Goal: Find specific page/section: Find specific page/section

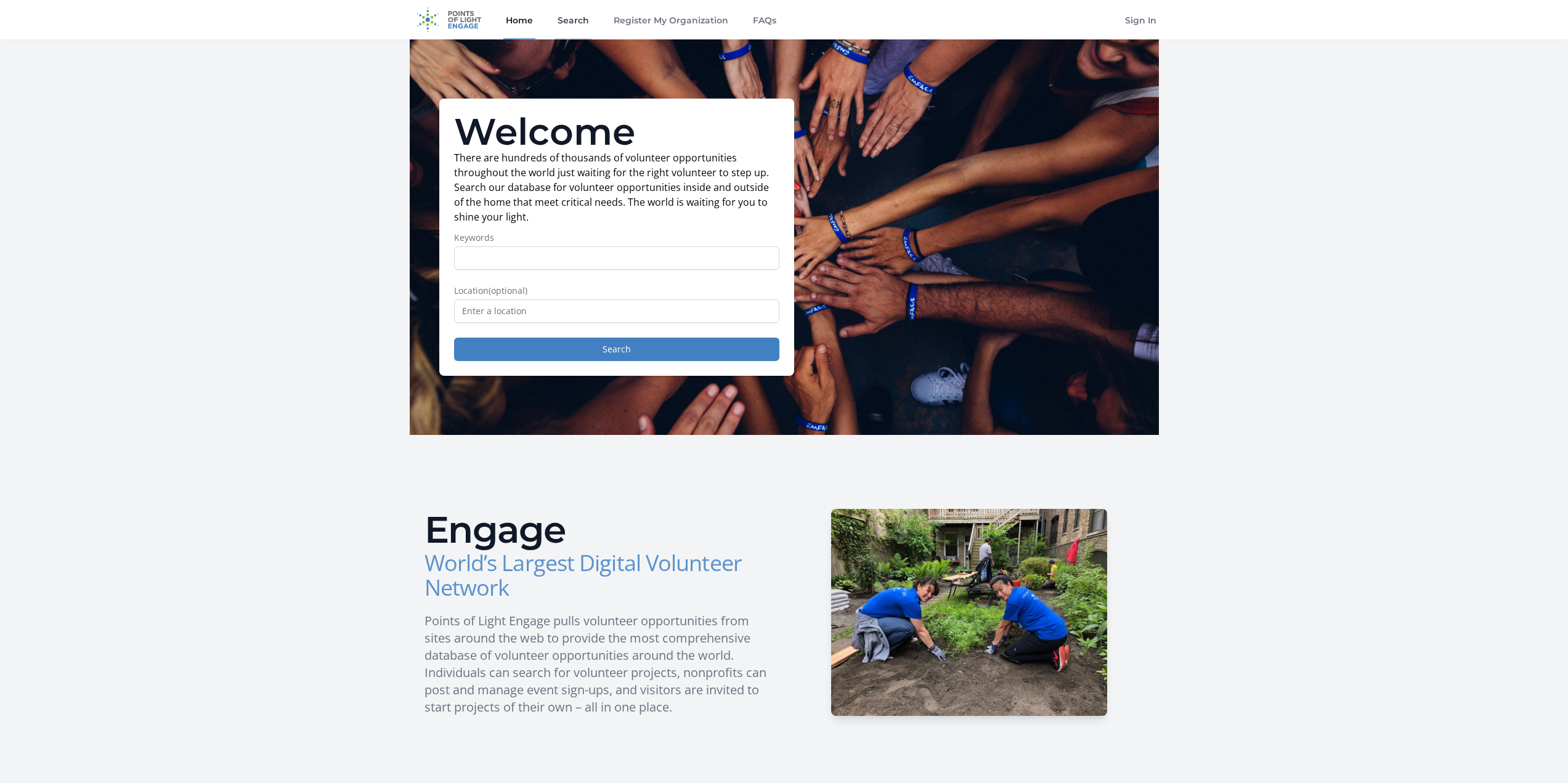
click at [562, 22] on link "Search" at bounding box center [573, 20] width 36 height 40
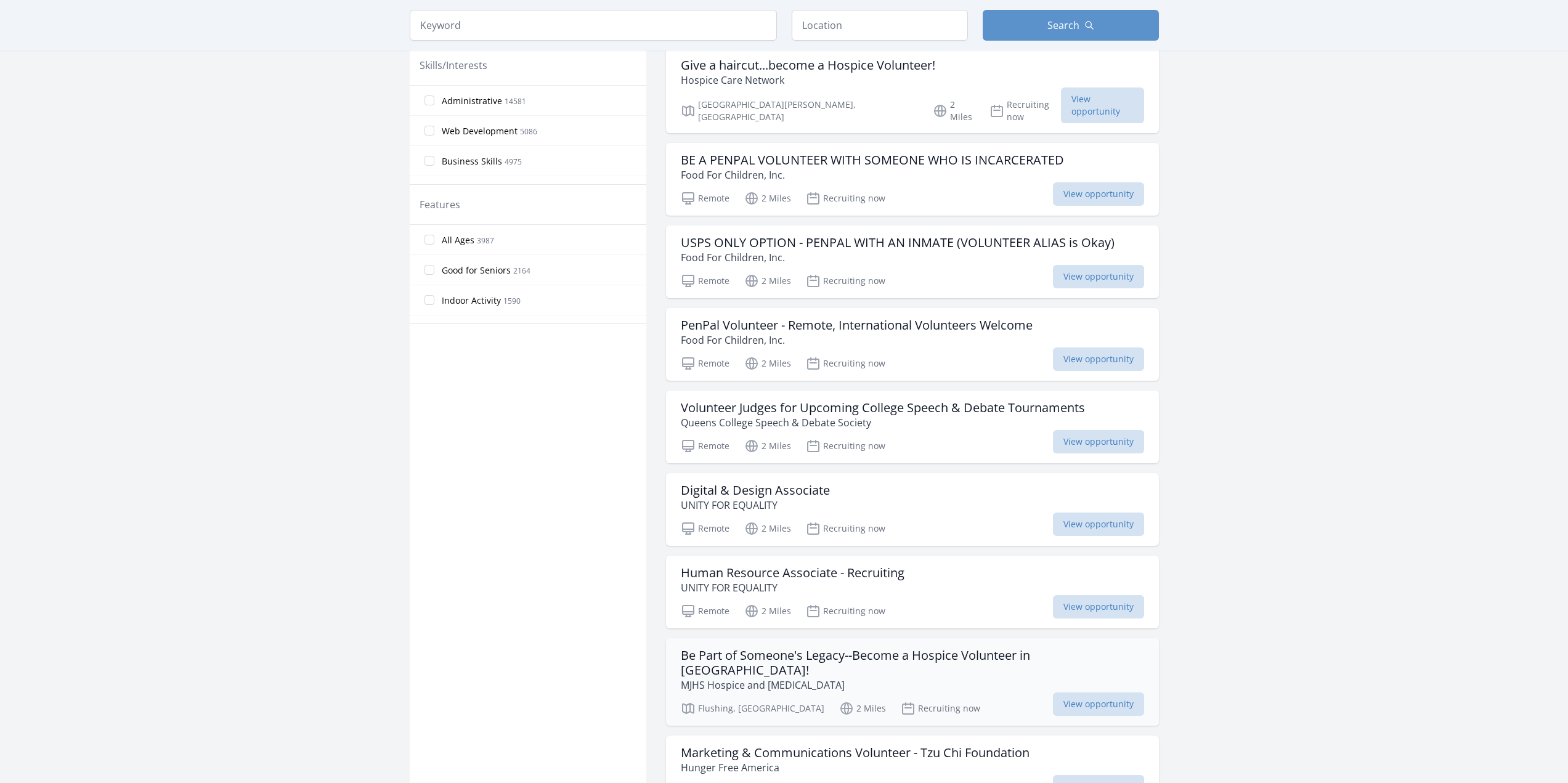
scroll to position [347, 0]
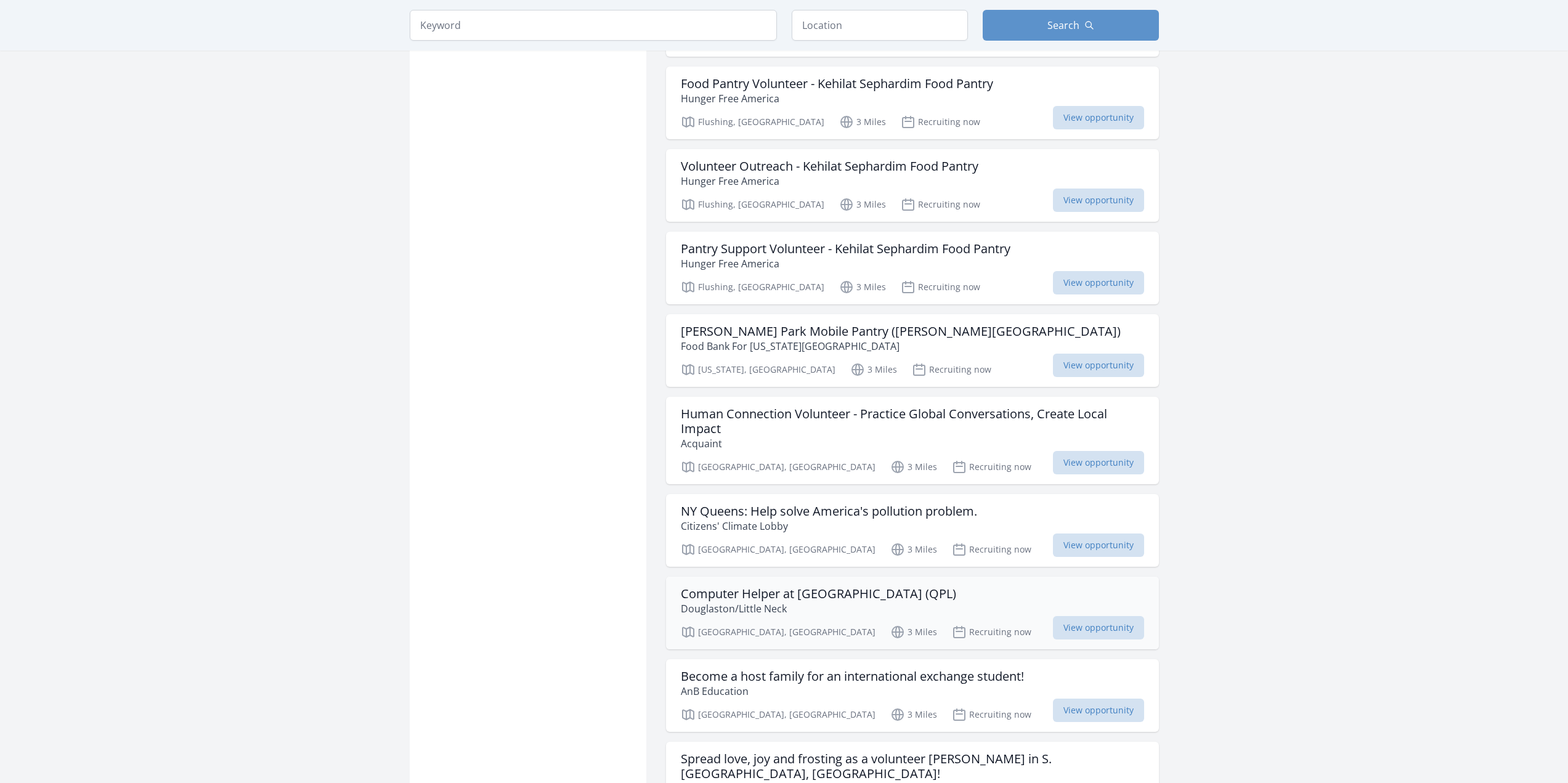
scroll to position [3270, 0]
